Goal: Find specific page/section: Find specific page/section

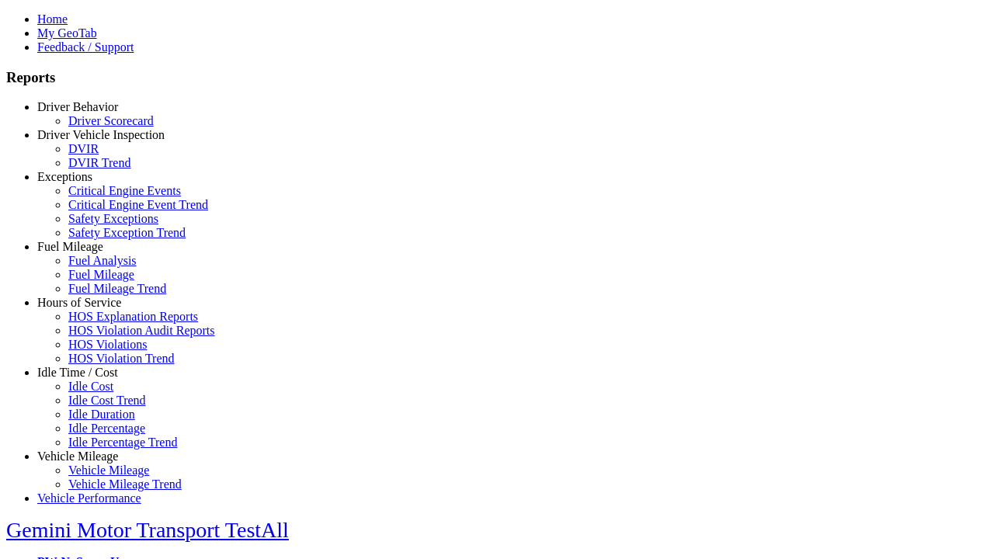
click at [89, 183] on link "Exceptions" at bounding box center [64, 176] width 55 height 13
click at [101, 225] on link "Safety Exceptions" at bounding box center [113, 218] width 90 height 13
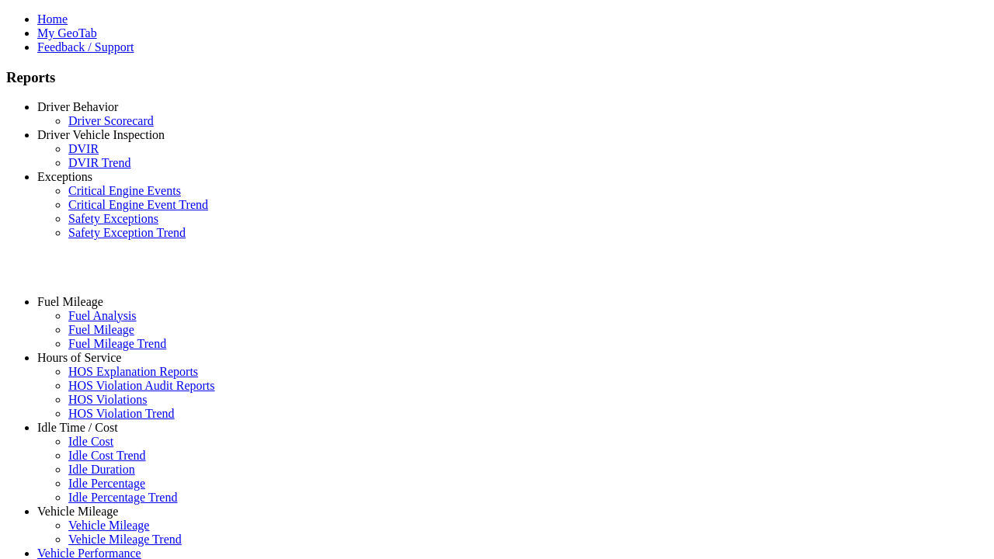
select select "**"
